Goal: Task Accomplishment & Management: Manage account settings

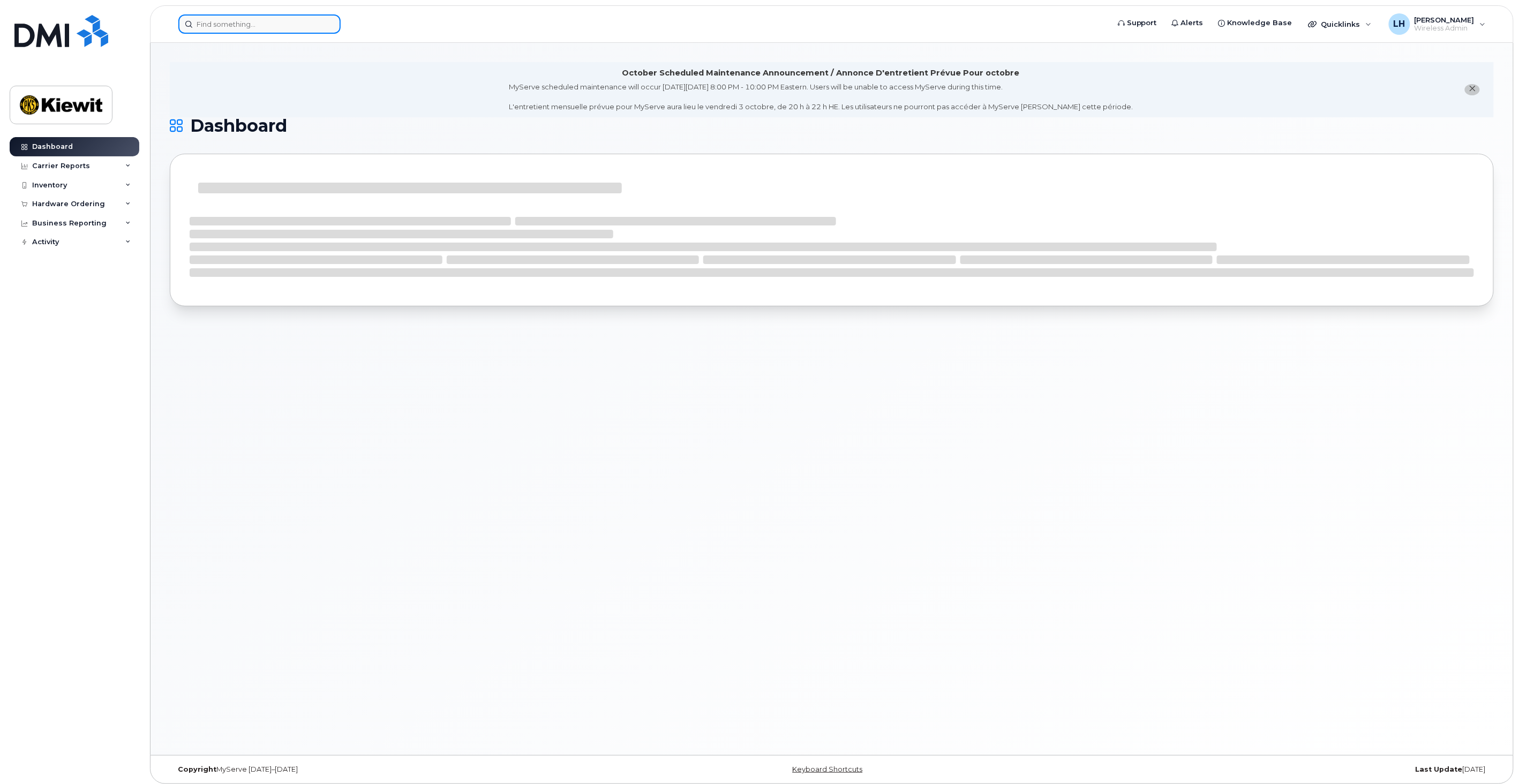
click at [210, 21] on input at bounding box center [259, 24] width 162 height 19
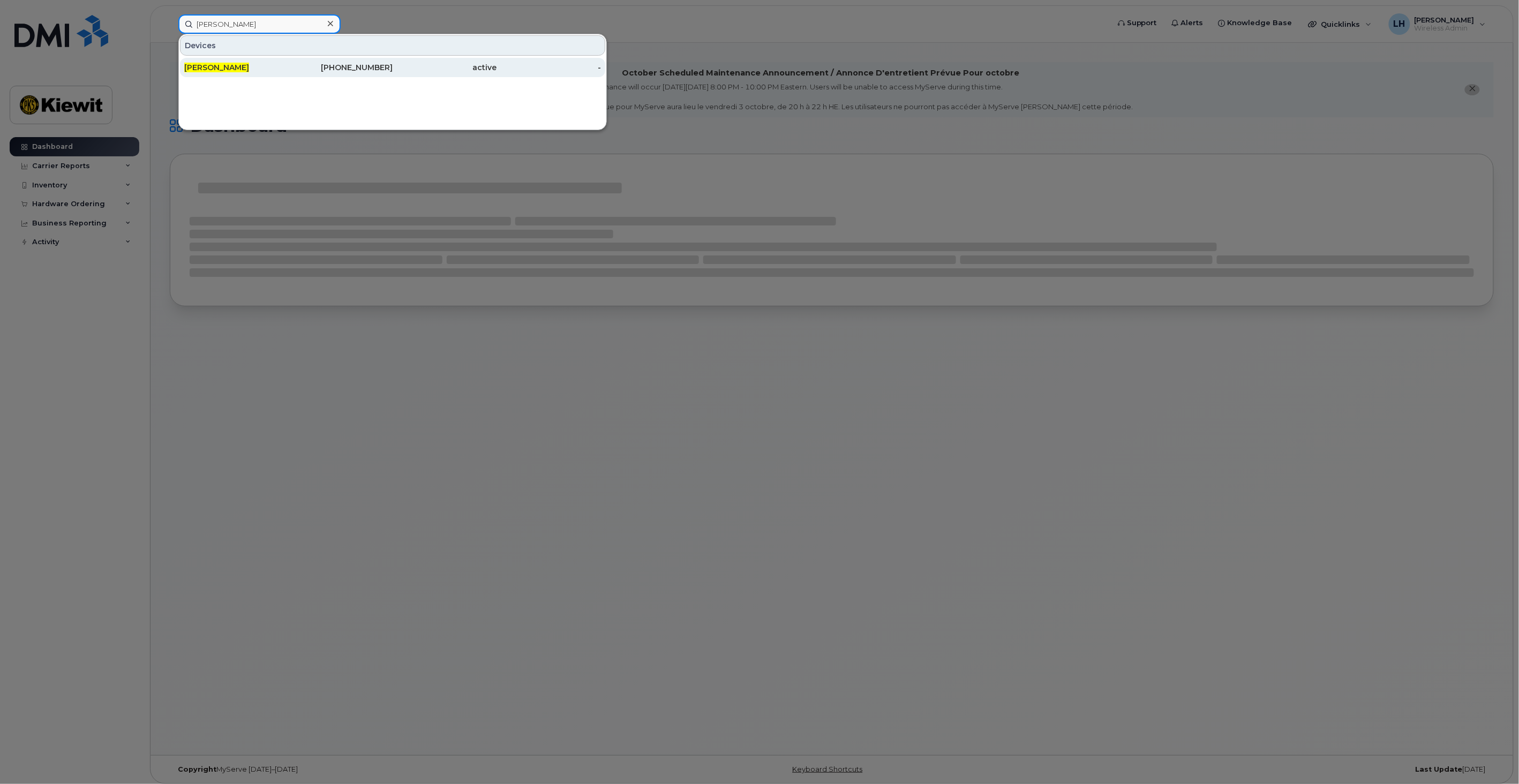
type input "[PERSON_NAME]"
click at [211, 66] on span "[PERSON_NAME]" at bounding box center [216, 68] width 65 height 10
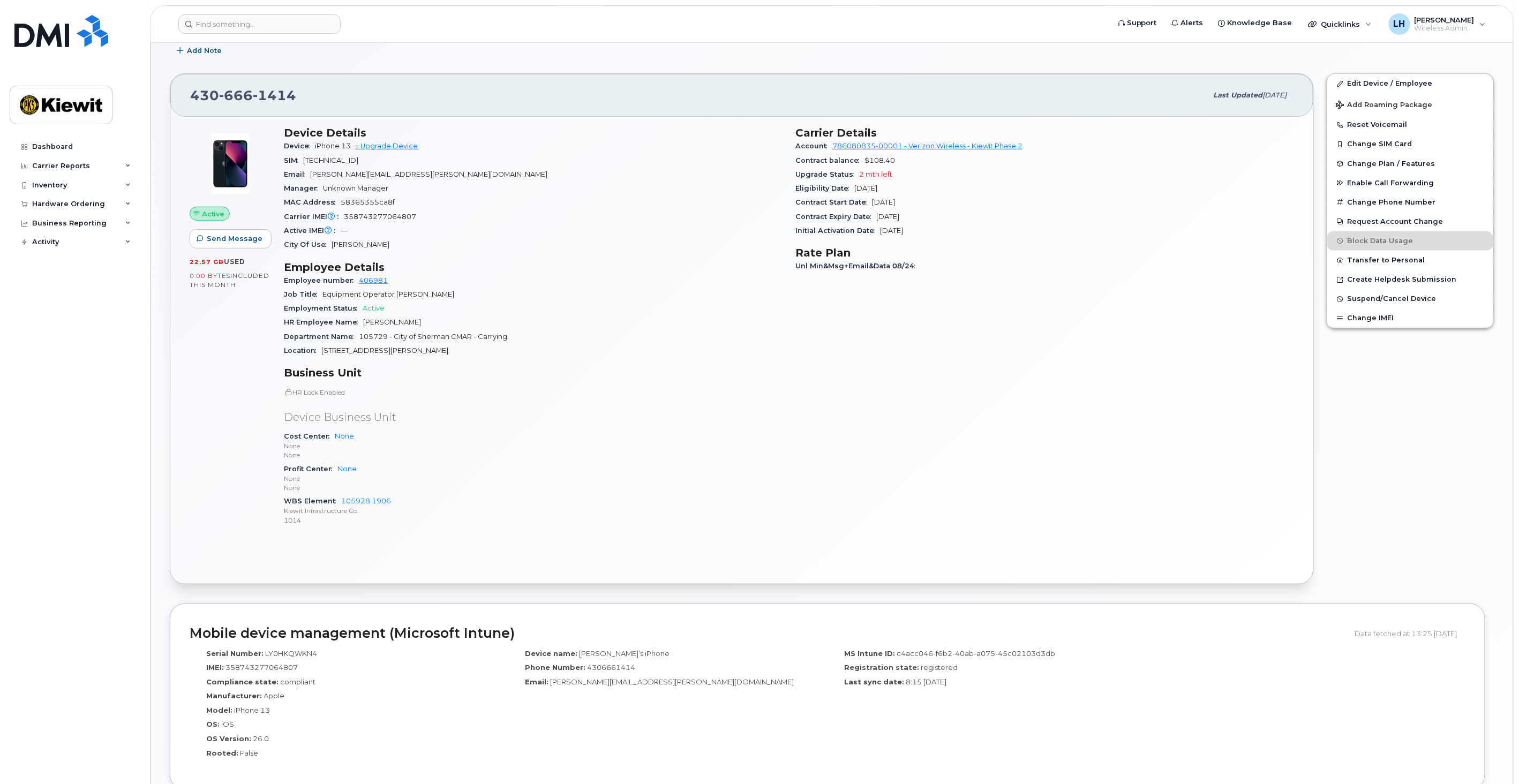
scroll to position [237, 0]
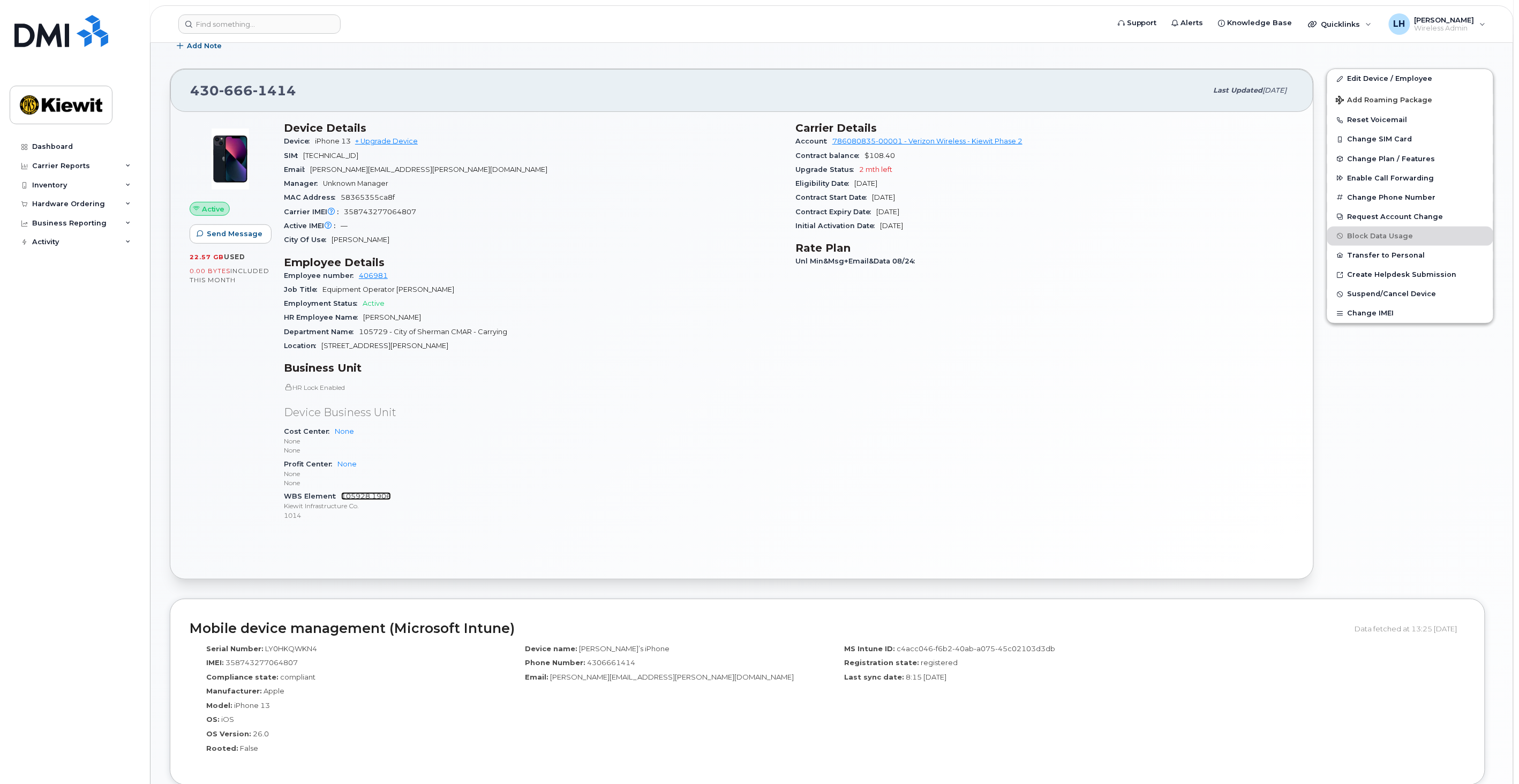
click at [376, 498] on link "105928.1906" at bounding box center [365, 496] width 49 height 8
click at [1379, 74] on link "Edit Device / Employee" at bounding box center [1409, 78] width 166 height 19
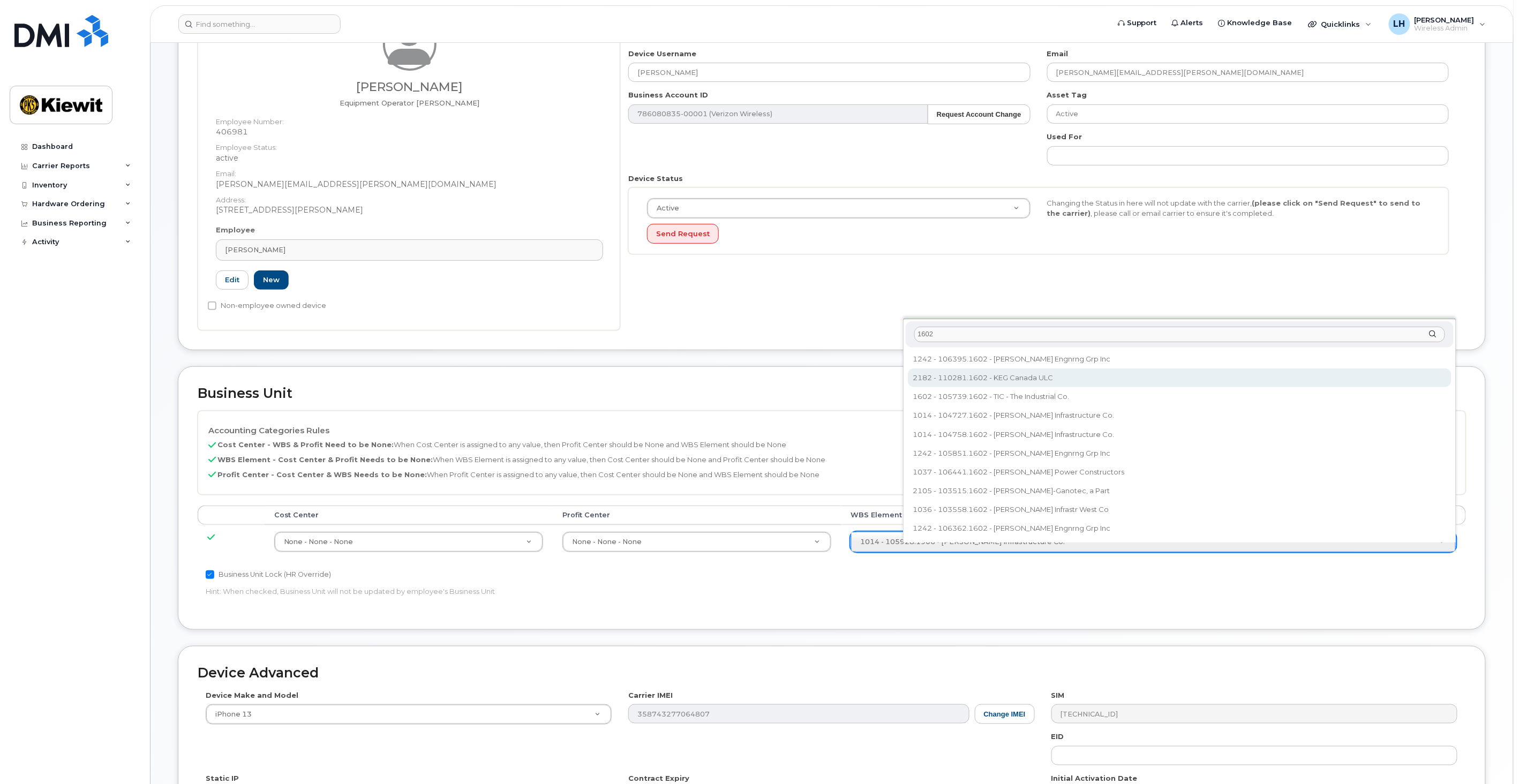
scroll to position [253, 0]
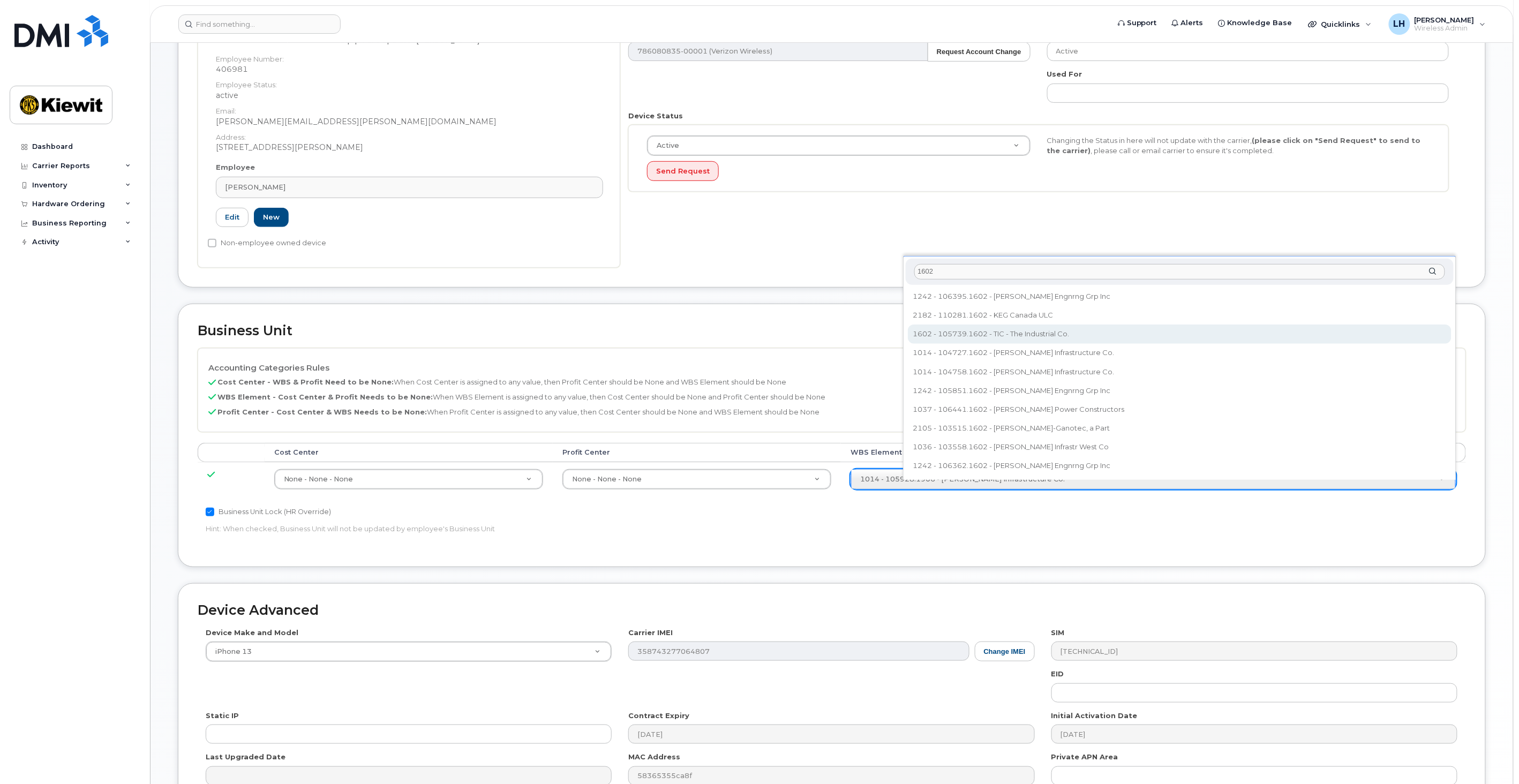
type input "1602"
drag, startPoint x: 1120, startPoint y: 329, endPoint x: 1211, endPoint y: 539, distance: 228.9
click at [1221, 568] on body "Support Alerts Knowledge Base Quicklinks Suspend / Cancel Device Change SIM Car…" at bounding box center [759, 325] width 1519 height 1155
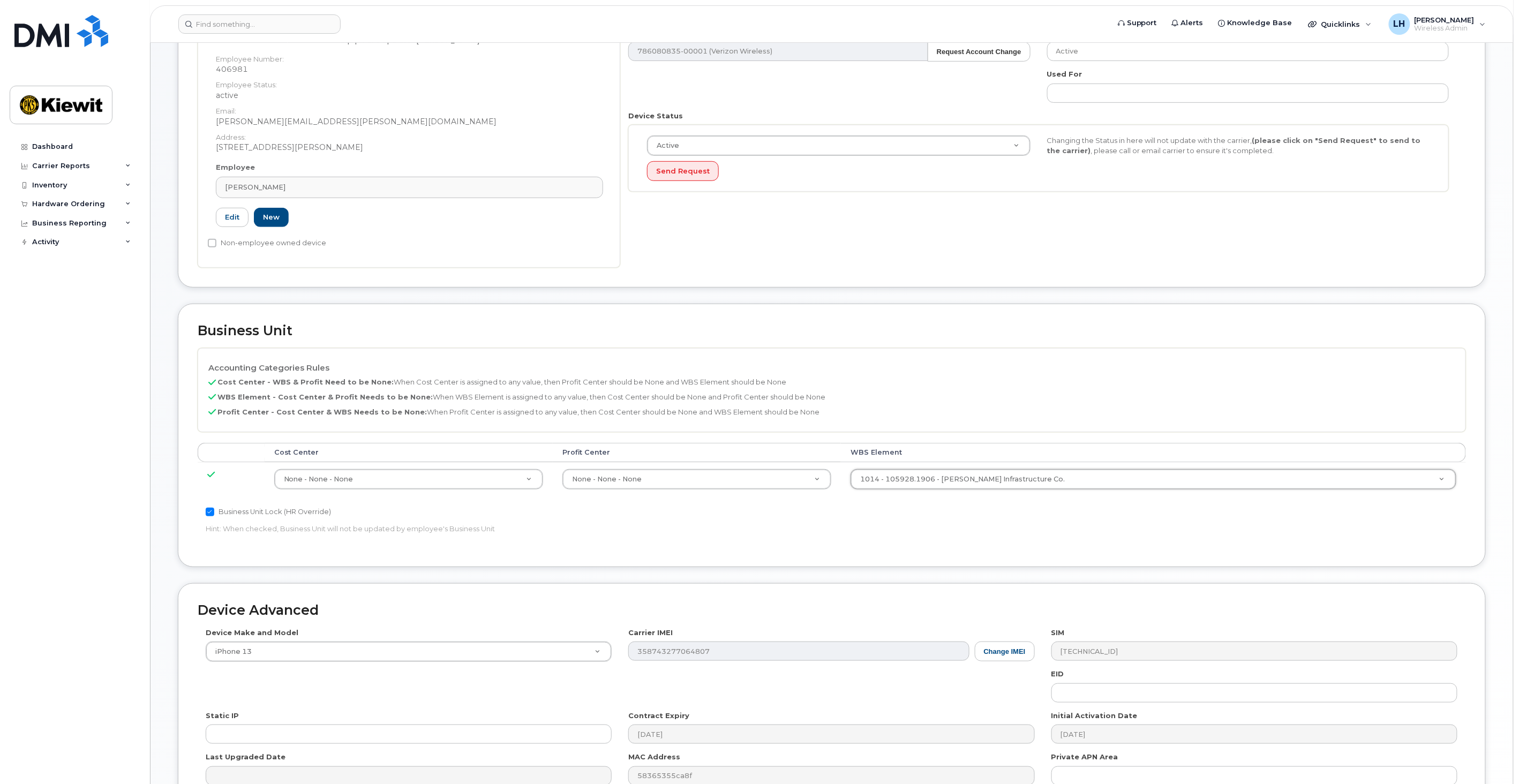
drag, startPoint x: 1438, startPoint y: 478, endPoint x: 1416, endPoint y: 478, distance: 22.0
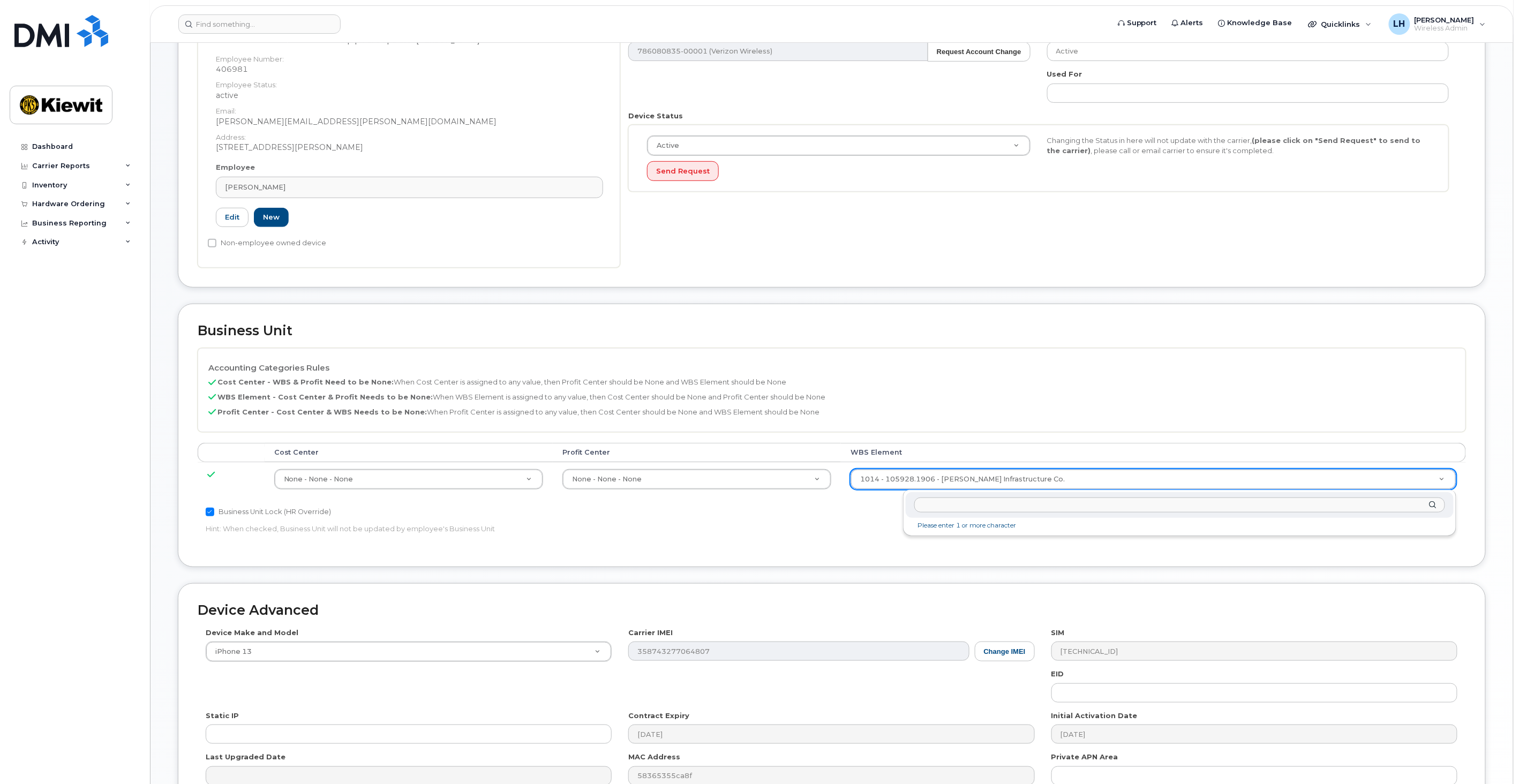
click at [968, 505] on input "text" at bounding box center [1180, 505] width 531 height 16
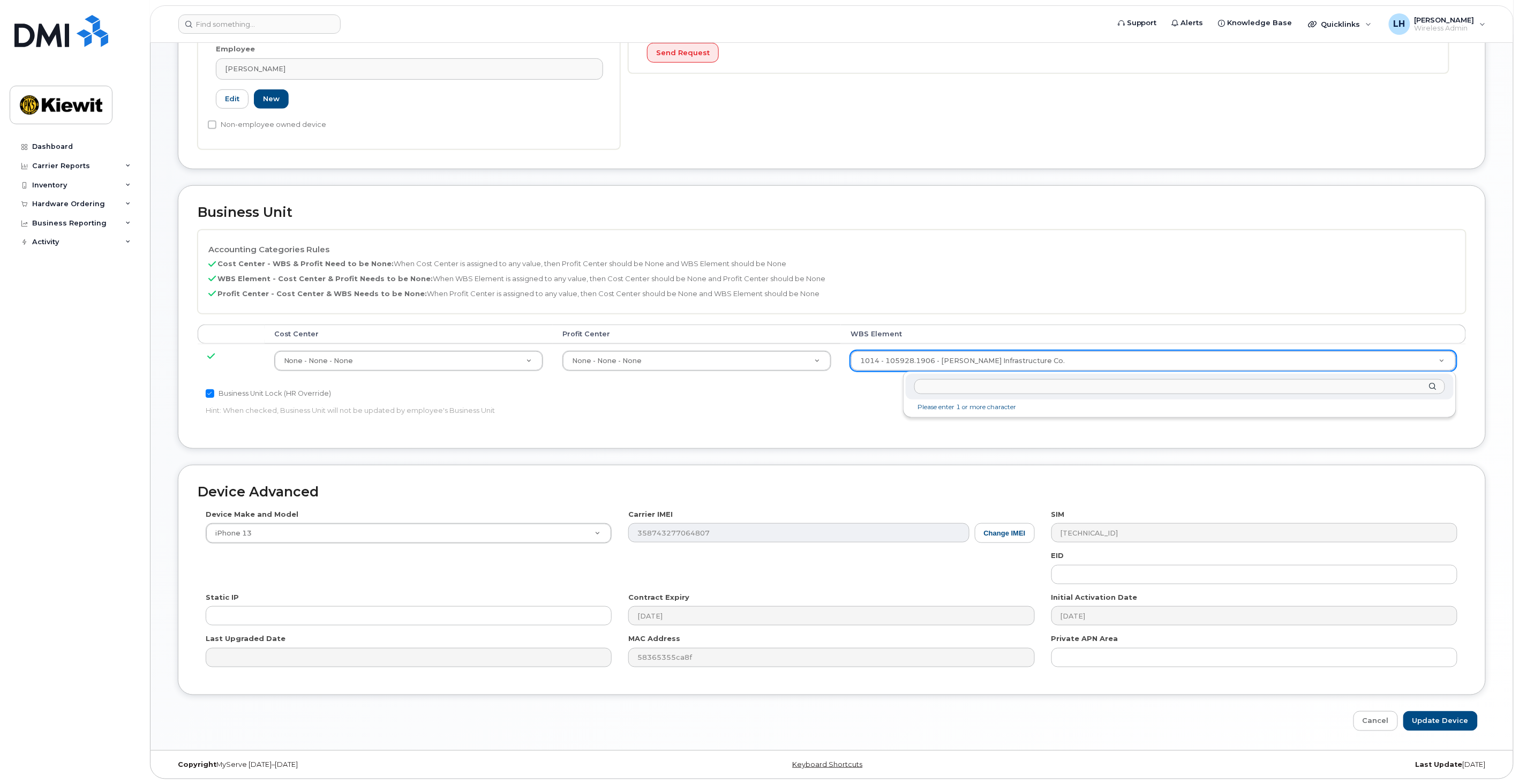
scroll to position [371, 0]
type input "1602"
type input "35398627"
click at [1431, 384] on div at bounding box center [1184, 386] width 538 height 26
click at [987, 410] on li "Please enter 1 or more character" at bounding box center [1185, 407] width 534 height 12
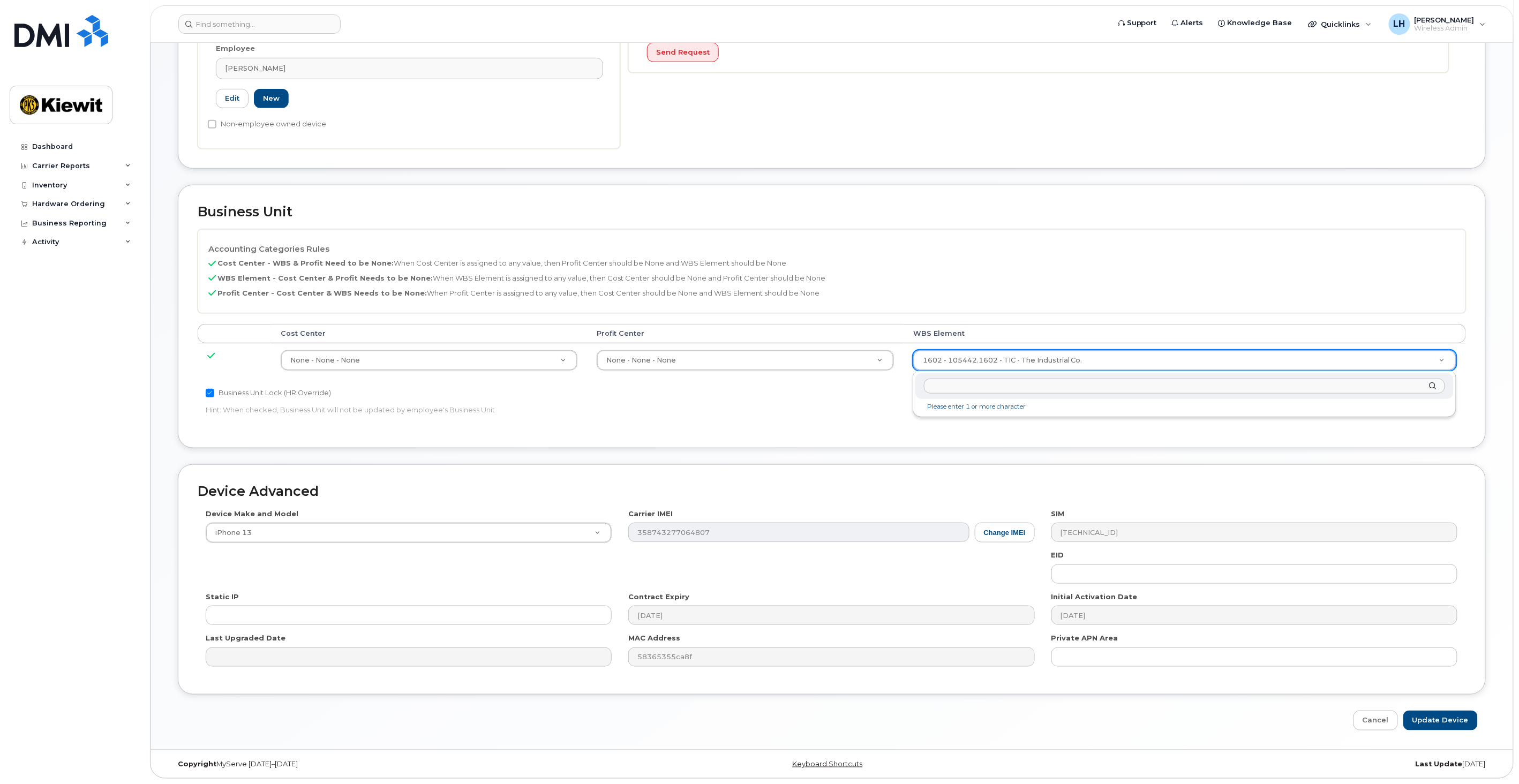
click at [993, 405] on li "Please enter 1 or more character" at bounding box center [1185, 407] width 534 height 12
click at [1005, 392] on input "text" at bounding box center [1185, 387] width 522 height 16
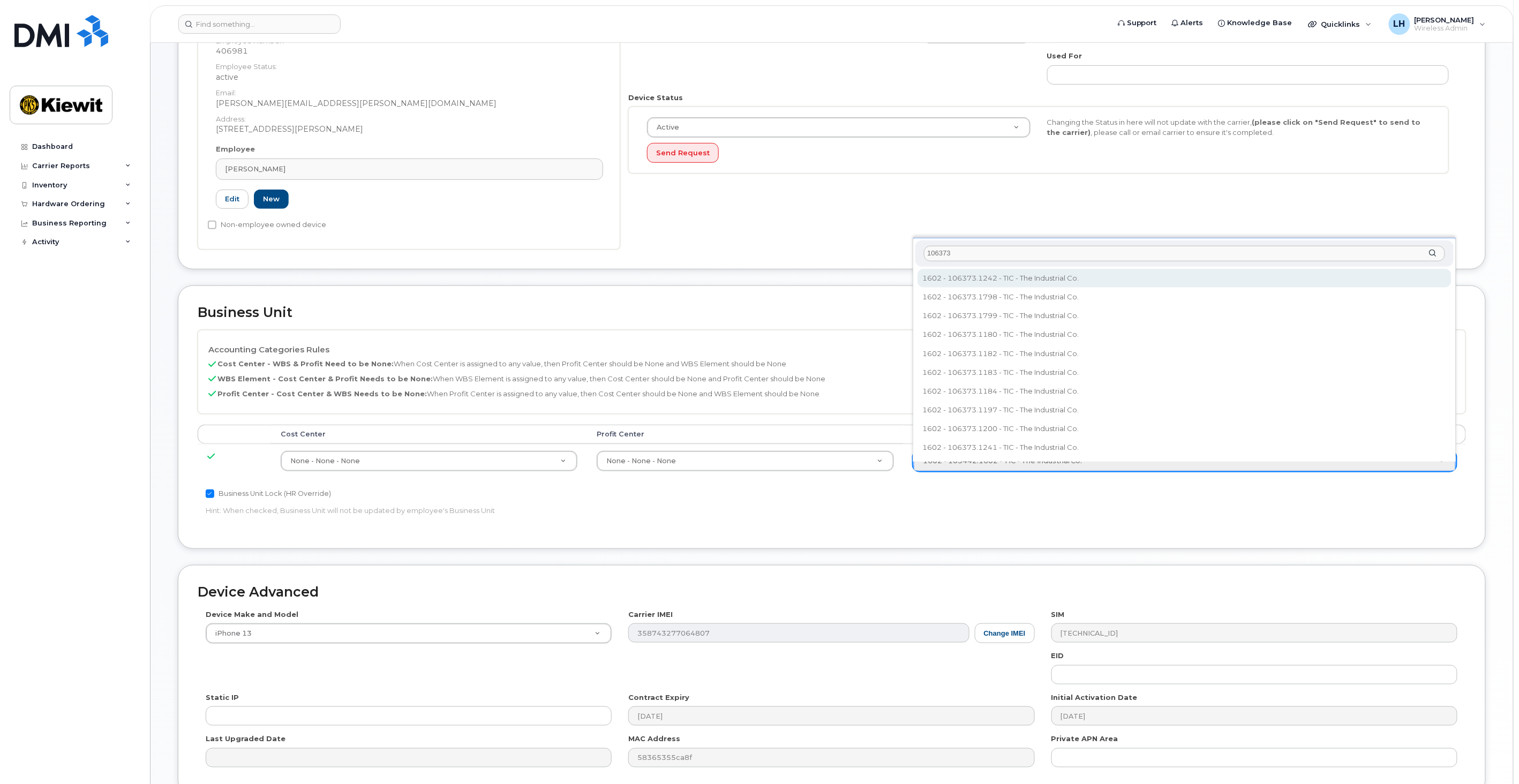
scroll to position [253, 0]
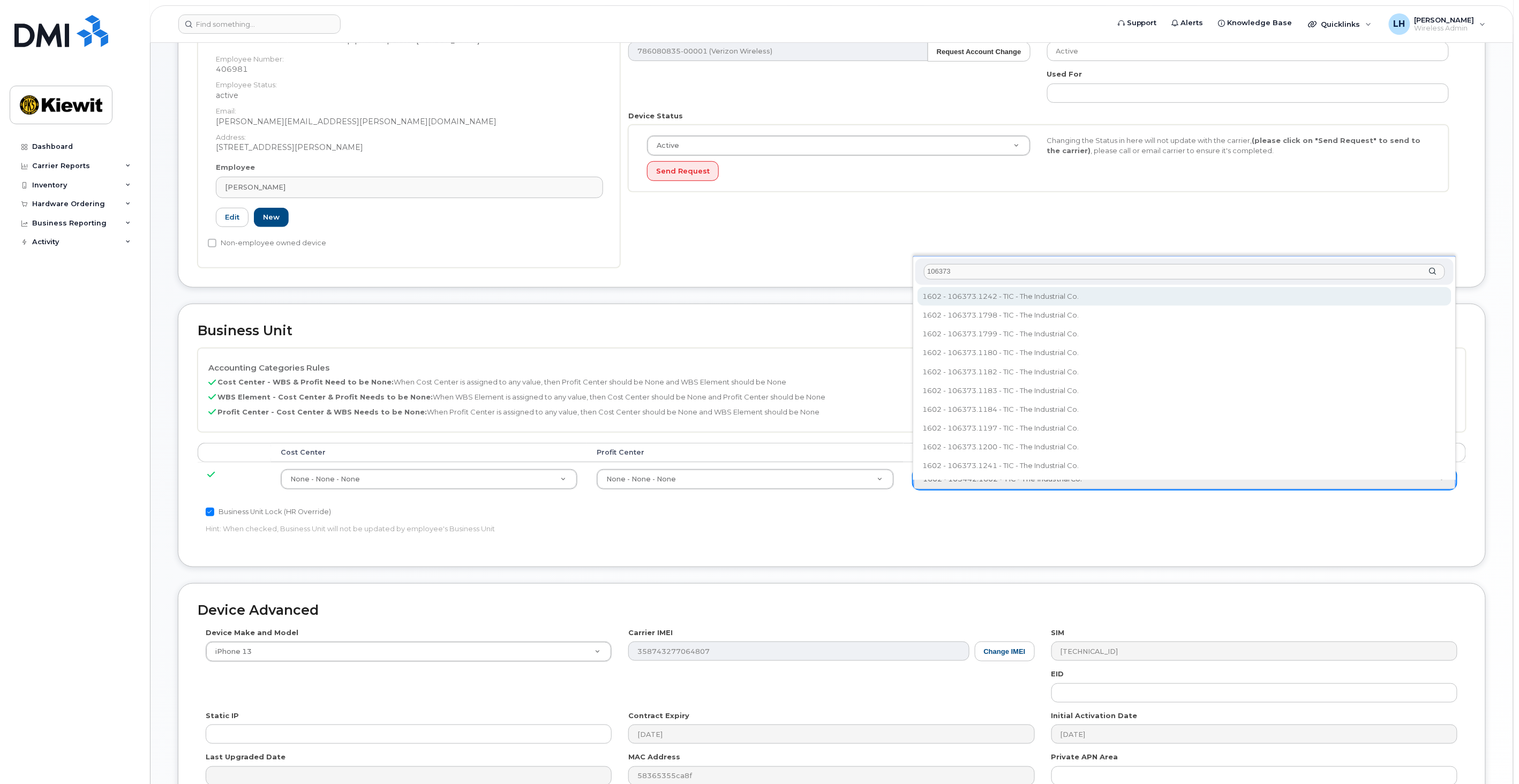
type input "106373"
